Goal: Obtain resource: Download file/media

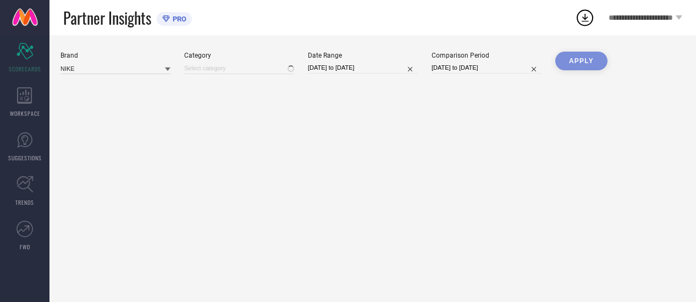
type input "All"
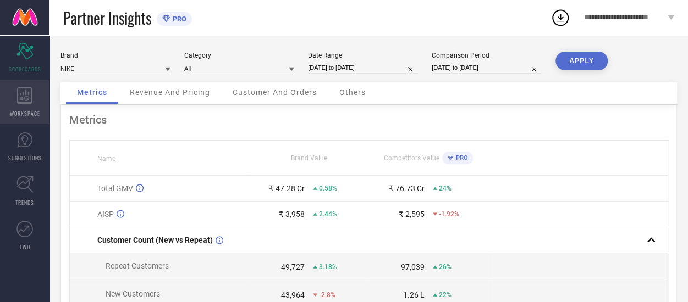
click at [26, 98] on icon at bounding box center [24, 95] width 15 height 16
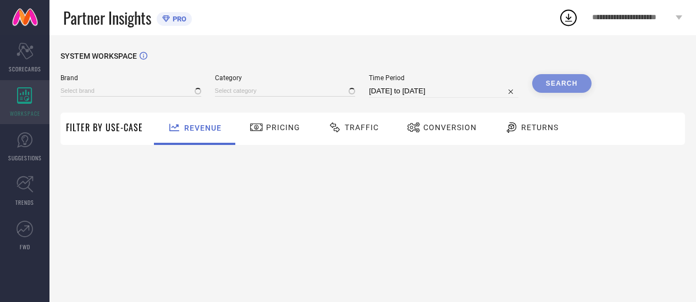
type input "NIKE"
type input "All"
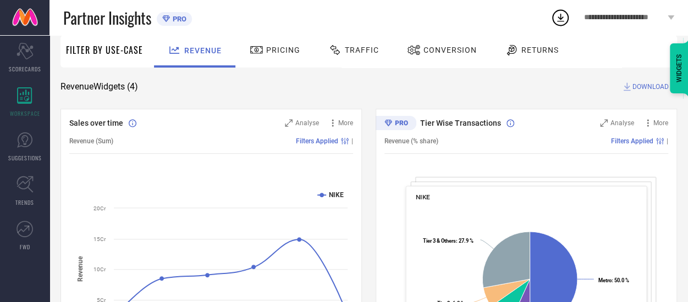
scroll to position [71, 0]
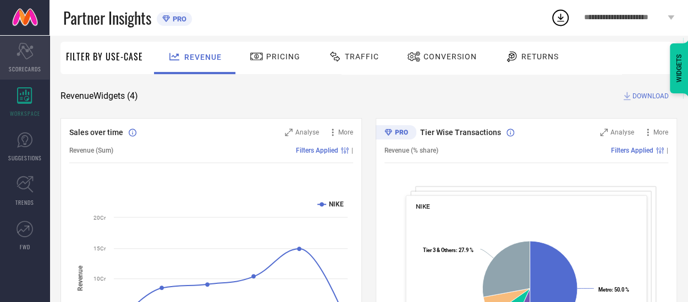
click at [21, 54] on icon "Scorecard" at bounding box center [24, 51] width 17 height 16
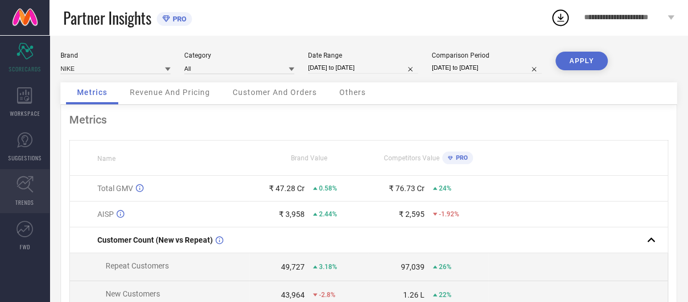
click at [19, 191] on icon at bounding box center [24, 184] width 17 height 17
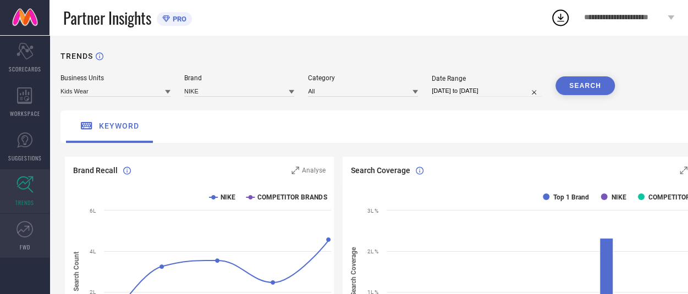
click at [26, 231] on icon at bounding box center [24, 229] width 16 height 16
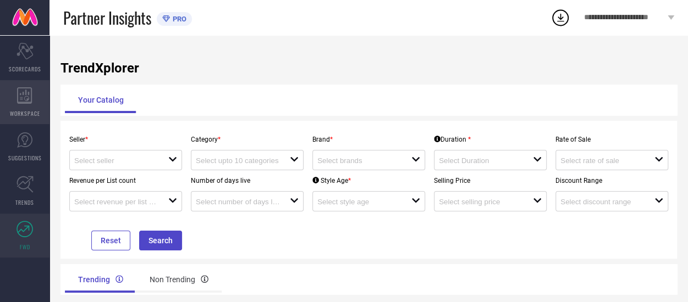
click at [31, 109] on span "WORKSPACE" at bounding box center [25, 113] width 30 height 8
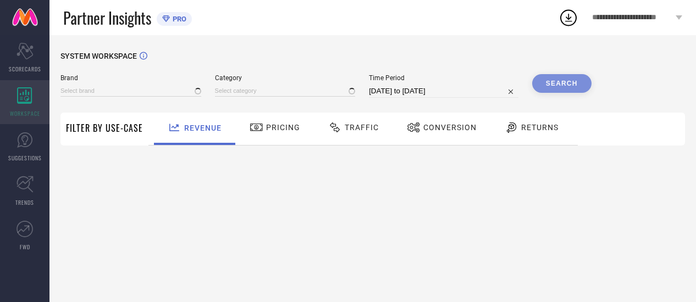
type input "NIKE"
type input "All"
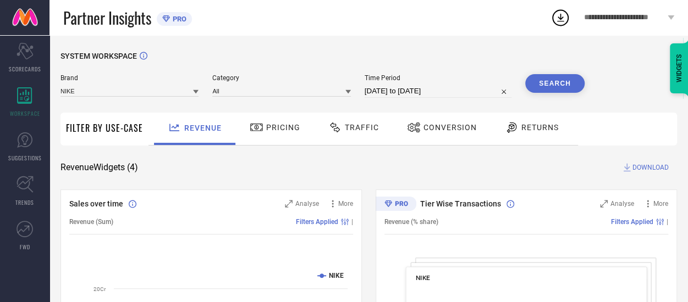
scroll to position [1, 0]
click at [355, 133] on div "Traffic" at bounding box center [354, 126] width 56 height 19
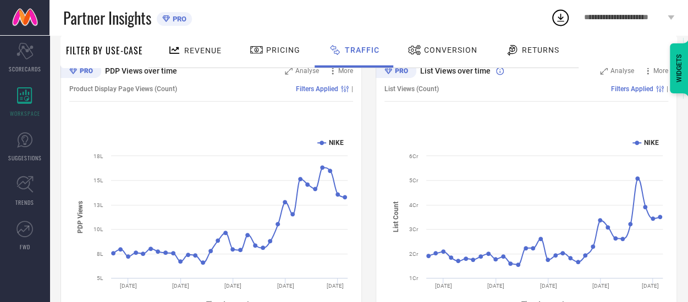
scroll to position [124, 0]
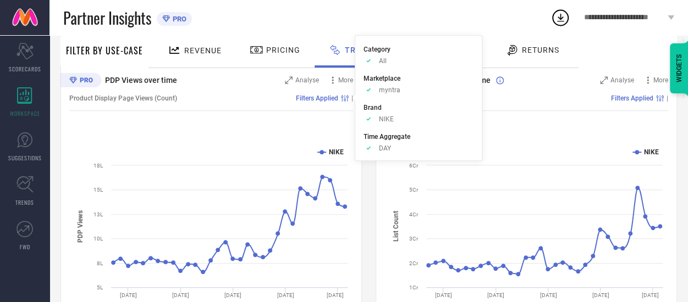
click at [333, 93] on div "Product Display Page Views (Count) Filters Applied |" at bounding box center [211, 98] width 284 height 25
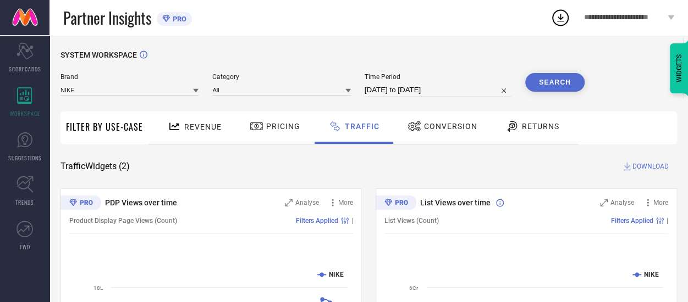
scroll to position [0, 0]
click at [453, 124] on span "Conversion" at bounding box center [450, 127] width 53 height 9
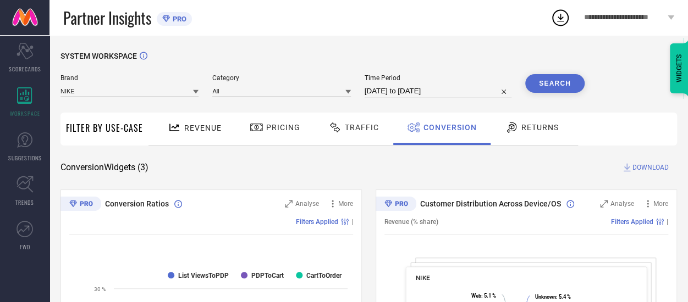
click at [200, 124] on span "Revenue" at bounding box center [202, 128] width 37 height 9
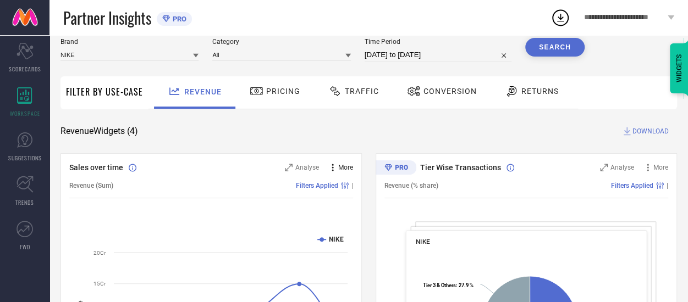
scroll to position [38, 0]
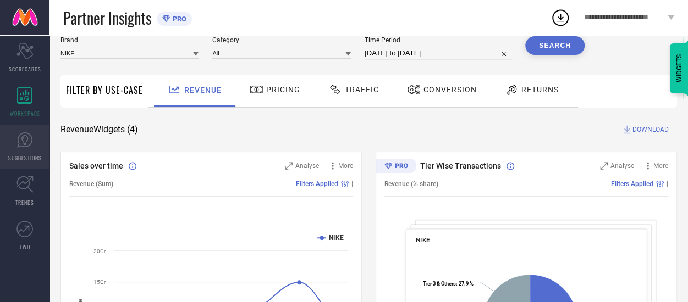
click at [20, 146] on icon at bounding box center [24, 140] width 15 height 15
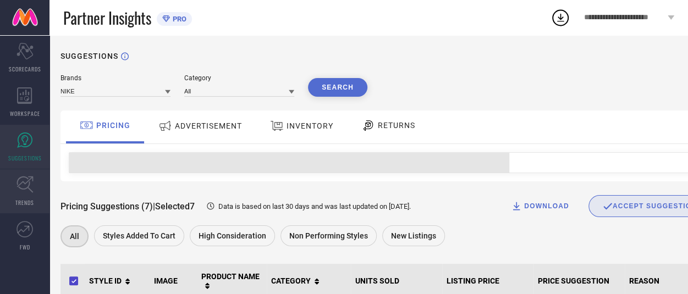
click at [26, 185] on icon at bounding box center [24, 184] width 17 height 17
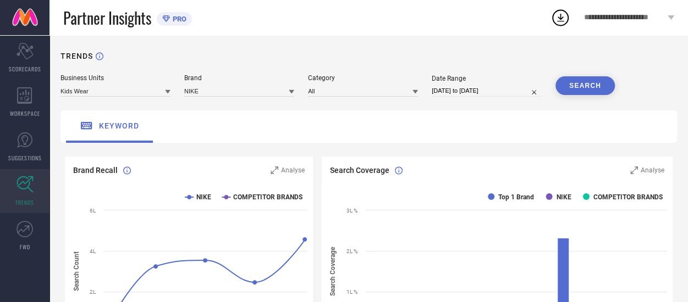
click at [578, 83] on button "SEARCH" at bounding box center [584, 85] width 59 height 19
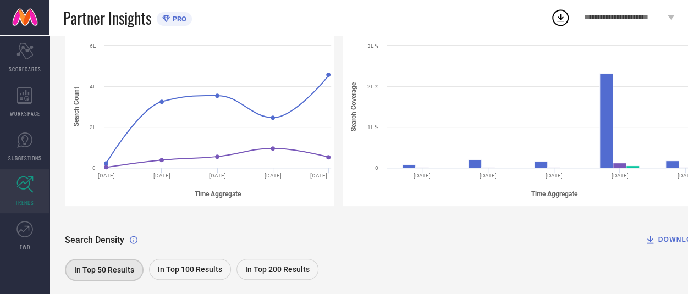
scroll to position [167, 0]
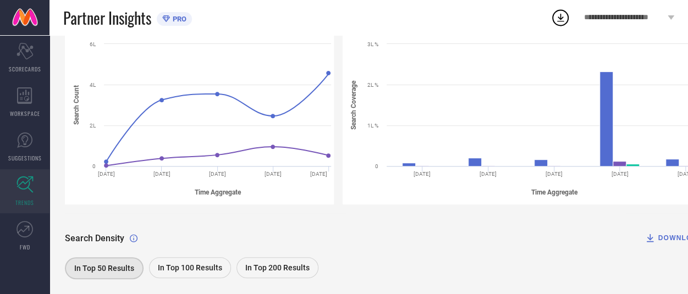
click at [675, 239] on div "DOWNLOAD" at bounding box center [673, 238] width 58 height 11
click at [564, 24] on circle at bounding box center [560, 17] width 15 height 15
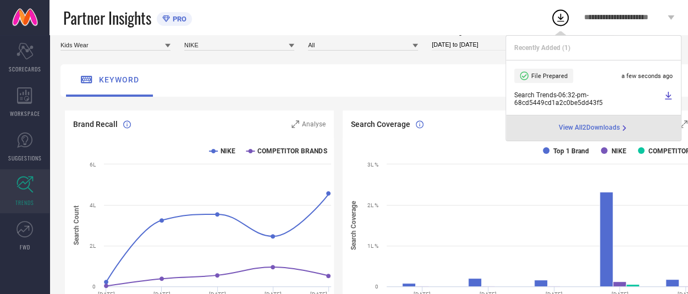
scroll to position [0, 0]
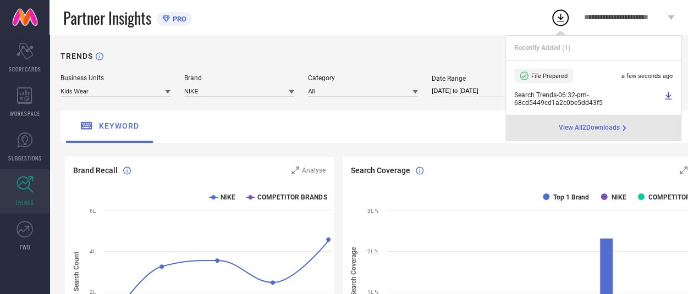
click at [671, 16] on icon at bounding box center [671, 17] width 7 height 4
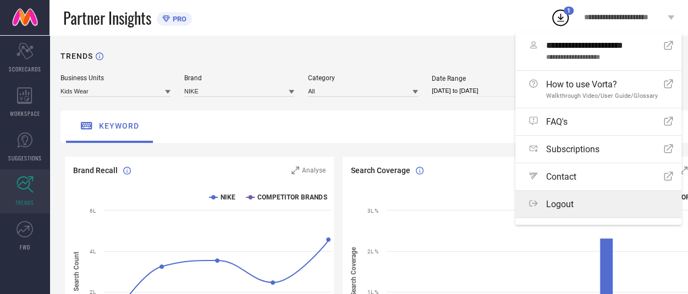
click at [594, 205] on div "Logout" at bounding box center [601, 204] width 144 height 10
click at [0, 0] on button "Logout" at bounding box center [0, 0] width 0 height 0
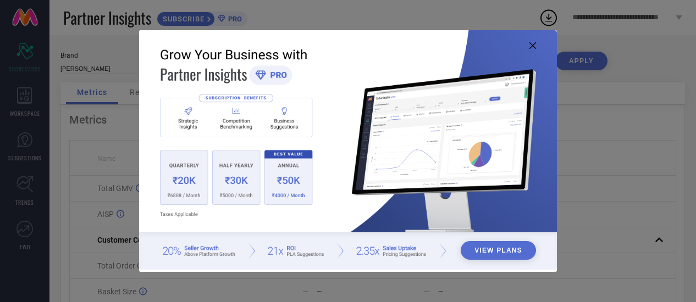
click at [531, 47] on icon at bounding box center [533, 45] width 7 height 7
